Goal: Contribute content: Contribute content

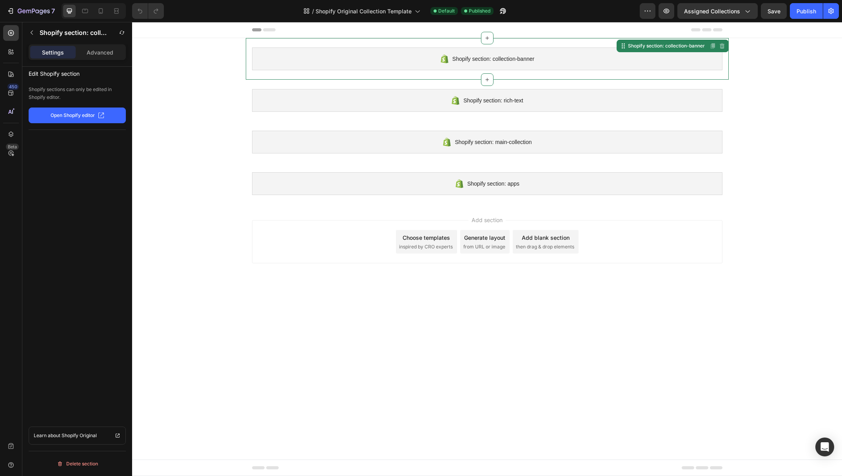
click at [352, 64] on div "Shopify section: collection-banner" at bounding box center [487, 58] width 471 height 23
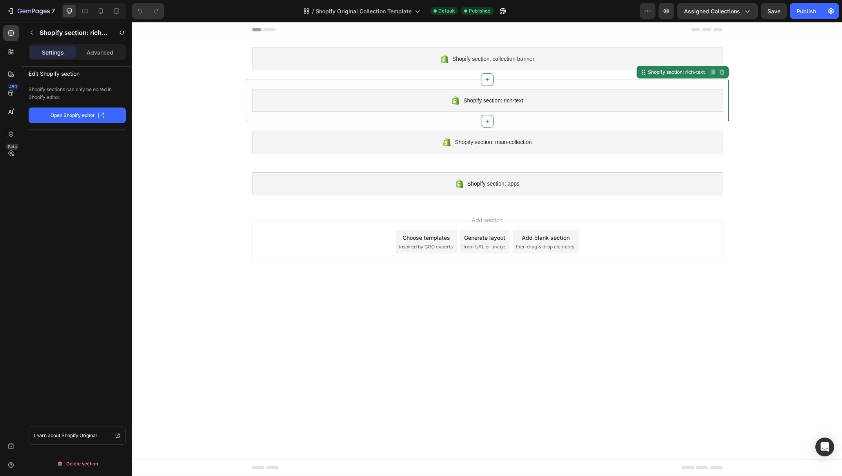
click at [331, 110] on div "Shopify section: rich-text" at bounding box center [487, 100] width 471 height 23
click at [327, 140] on div "Shopify section: main-collection" at bounding box center [487, 142] width 471 height 23
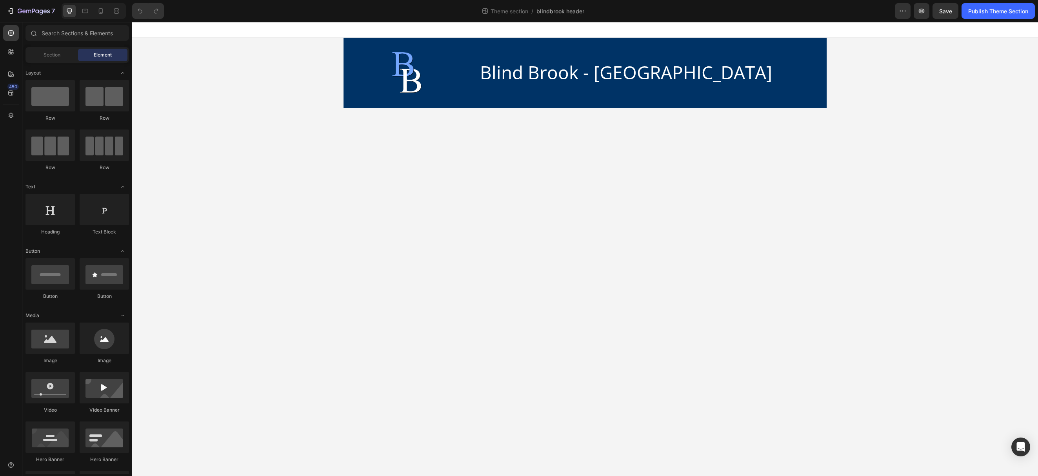
click at [301, 80] on div "Image Blind Brook - [GEOGRAPHIC_DATA] Heading Row Root" at bounding box center [585, 73] width 906 height 70
click at [373, 107] on div "Image Blind Brook - [GEOGRAPHIC_DATA] Heading Row" at bounding box center [585, 73] width 483 height 70
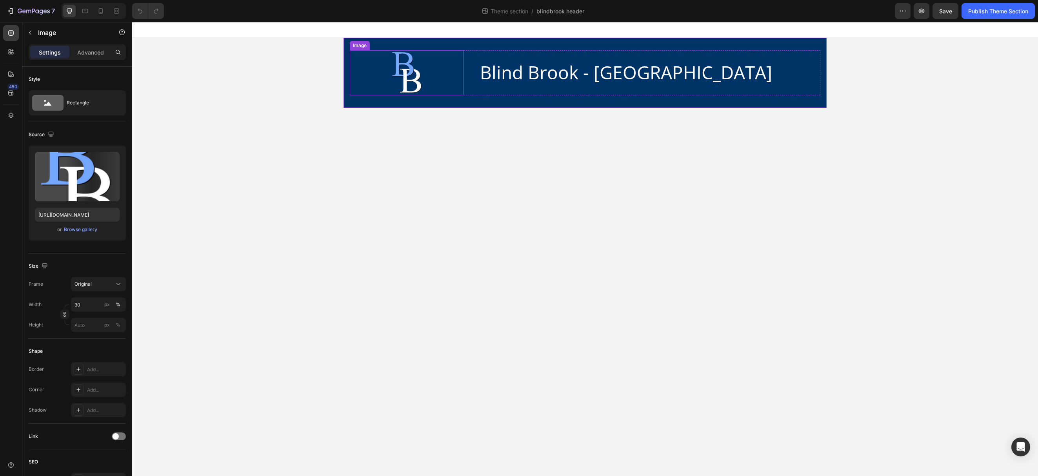
click at [445, 64] on div at bounding box center [407, 72] width 114 height 45
click at [358, 46] on icon at bounding box center [356, 43] width 6 height 6
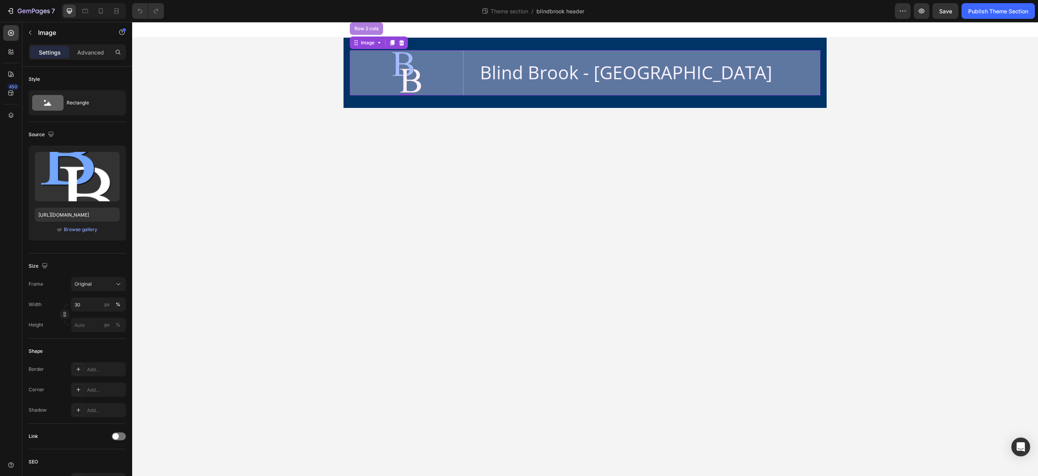
click at [368, 31] on div "Row 2 cols" at bounding box center [366, 28] width 27 height 5
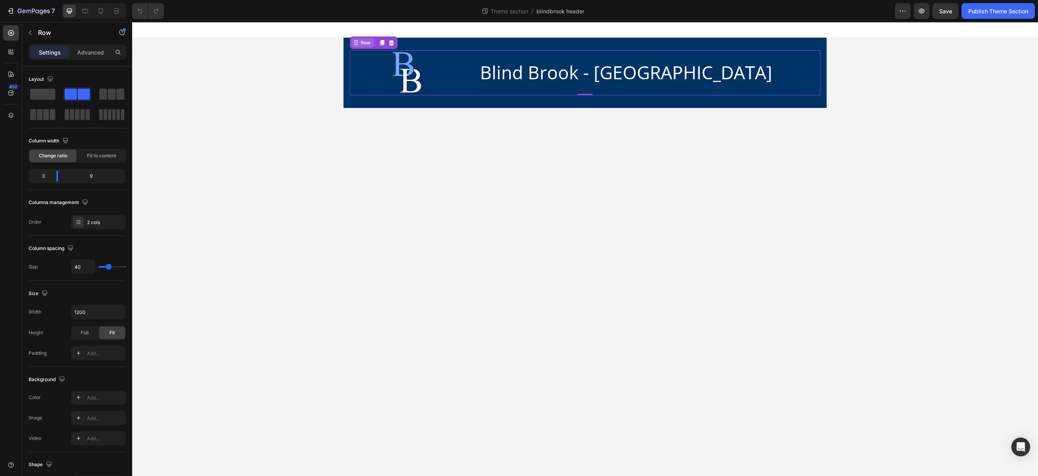
click at [366, 43] on div "Row" at bounding box center [365, 42] width 13 height 7
click at [364, 42] on div "Row" at bounding box center [365, 42] width 13 height 7
click at [355, 41] on icon at bounding box center [356, 43] width 6 height 6
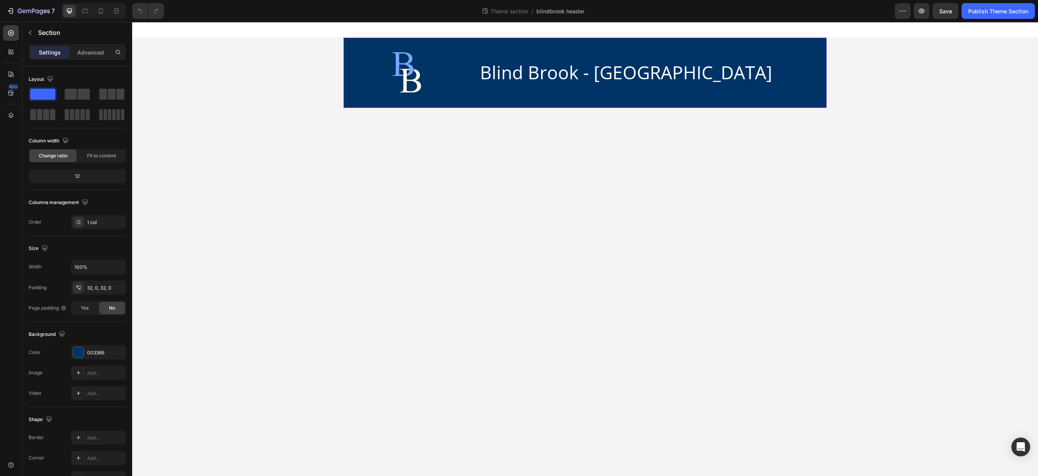
click at [407, 105] on div "Image Blind Brook - [GEOGRAPHIC_DATA] Heading Row" at bounding box center [585, 73] width 483 height 70
click at [407, 106] on div "Image Blind Brook - [GEOGRAPHIC_DATA] Heading Row" at bounding box center [585, 73] width 483 height 70
click at [471, 54] on div "Image Blind Brook - [GEOGRAPHIC_DATA] Heading Row" at bounding box center [585, 72] width 471 height 45
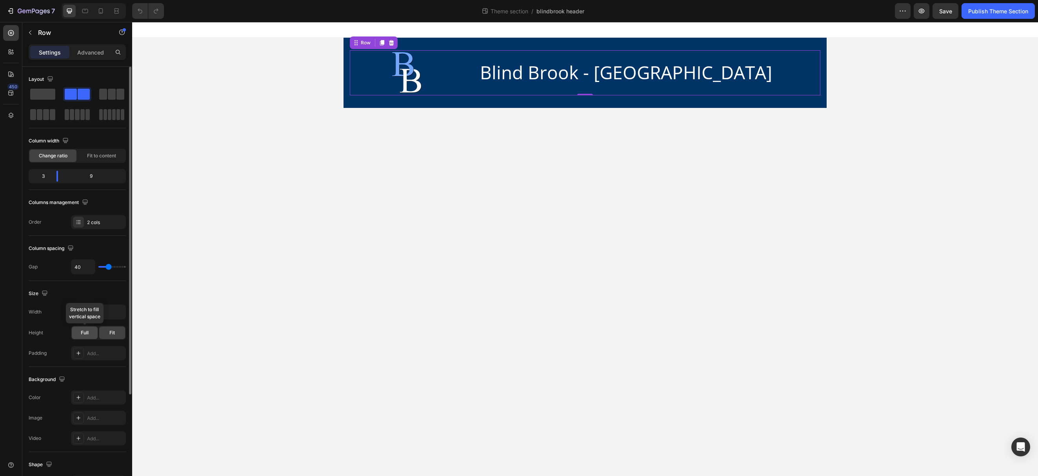
click at [87, 335] on span "Full" at bounding box center [85, 332] width 8 height 7
click at [115, 333] on div "Fit" at bounding box center [112, 332] width 26 height 13
click at [111, 331] on span "Fit" at bounding box center [111, 332] width 5 height 7
click at [115, 311] on icon "button" at bounding box center [119, 312] width 8 height 8
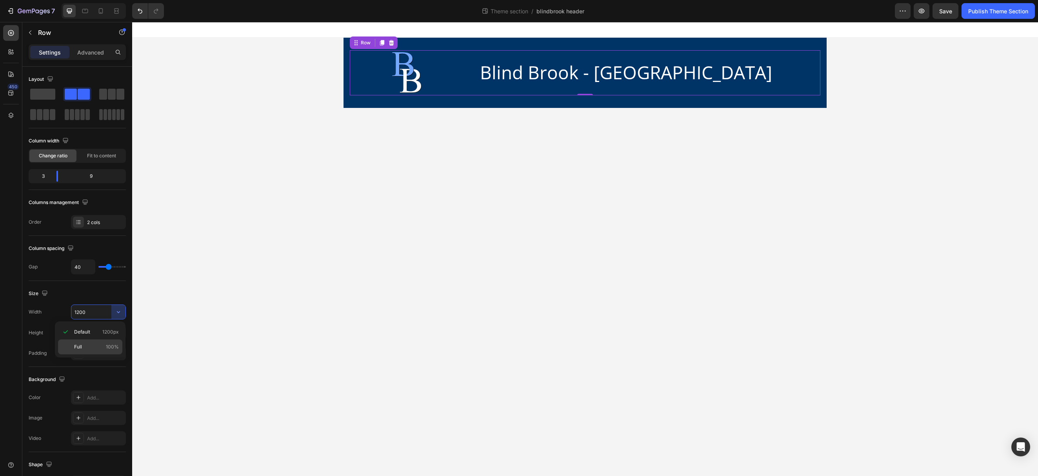
click at [89, 349] on p "Full 100%" at bounding box center [96, 346] width 45 height 7
type input "100%"
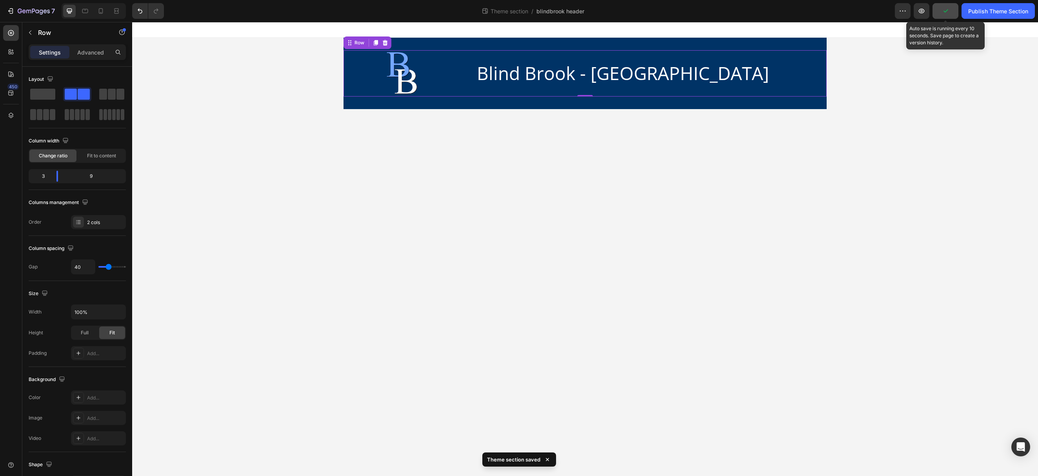
click at [947, 13] on icon "button" at bounding box center [946, 11] width 8 height 8
click at [30, 32] on icon "button" at bounding box center [30, 33] width 2 height 4
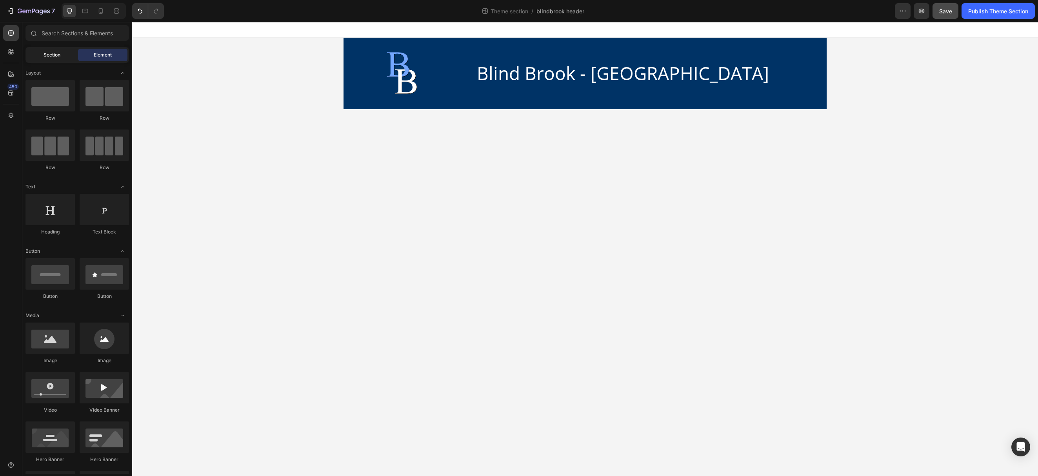
click at [51, 57] on span "Section" at bounding box center [52, 54] width 17 height 7
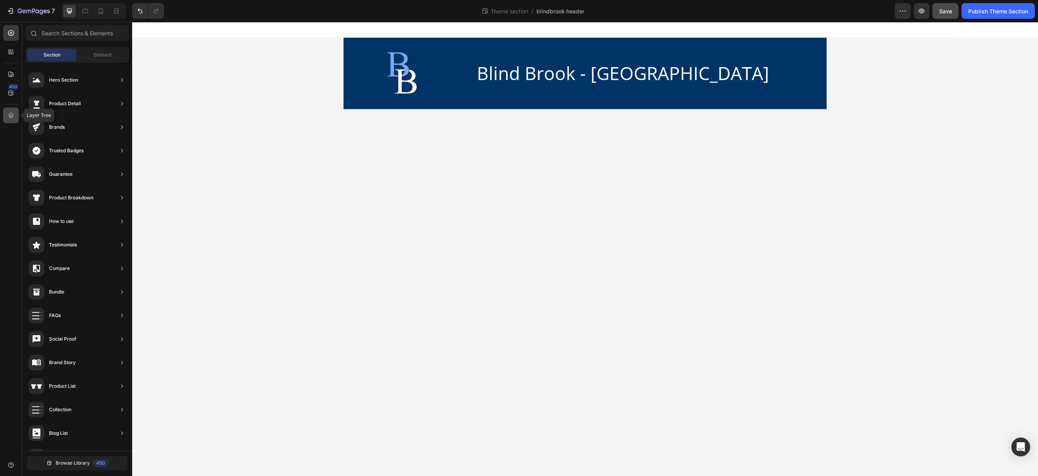
click at [9, 112] on icon at bounding box center [11, 115] width 8 height 8
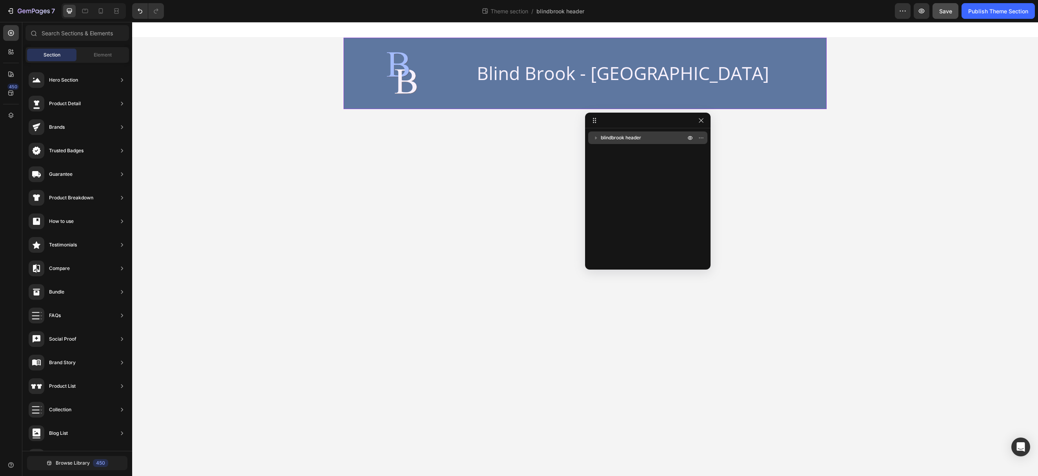
click at [595, 138] on icon "button" at bounding box center [596, 137] width 2 height 3
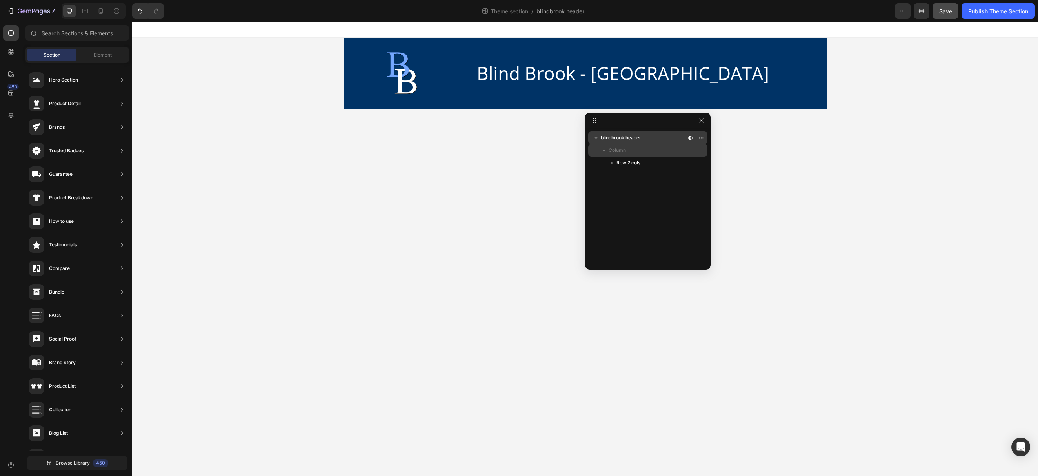
click at [617, 153] on span "Column" at bounding box center [617, 150] width 17 height 8
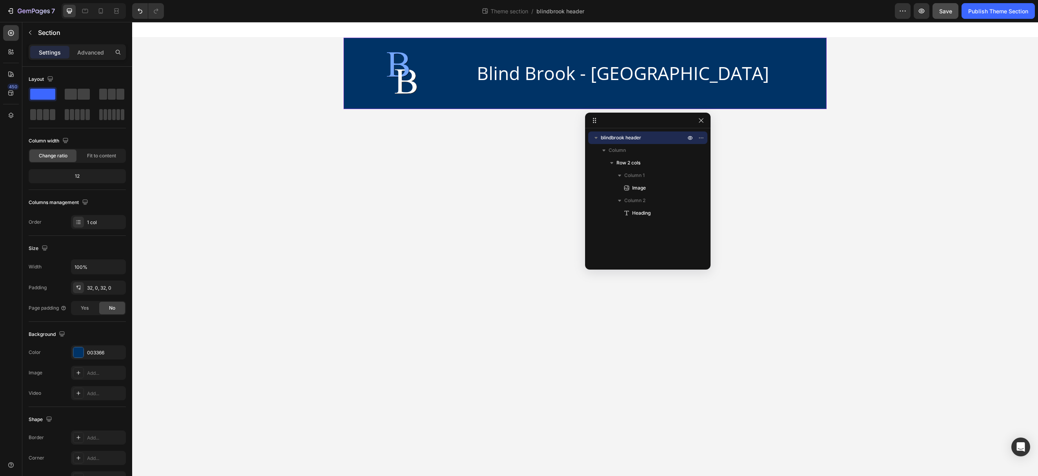
click at [645, 135] on p "blindbrook header" at bounding box center [644, 138] width 86 height 8
click at [638, 147] on p "Column" at bounding box center [648, 150] width 78 height 8
click at [637, 145] on div "Column" at bounding box center [647, 150] width 113 height 13
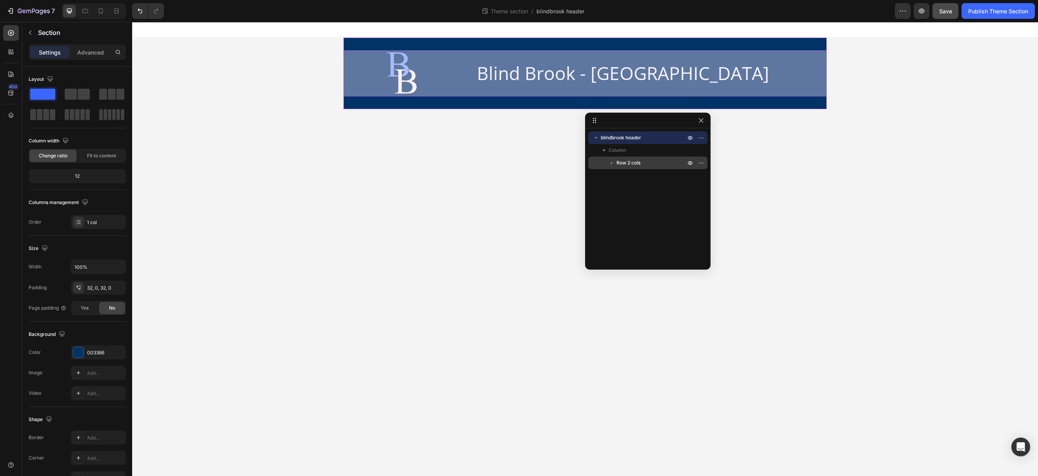
click at [634, 162] on span "Row 2 cols" at bounding box center [628, 163] width 24 height 8
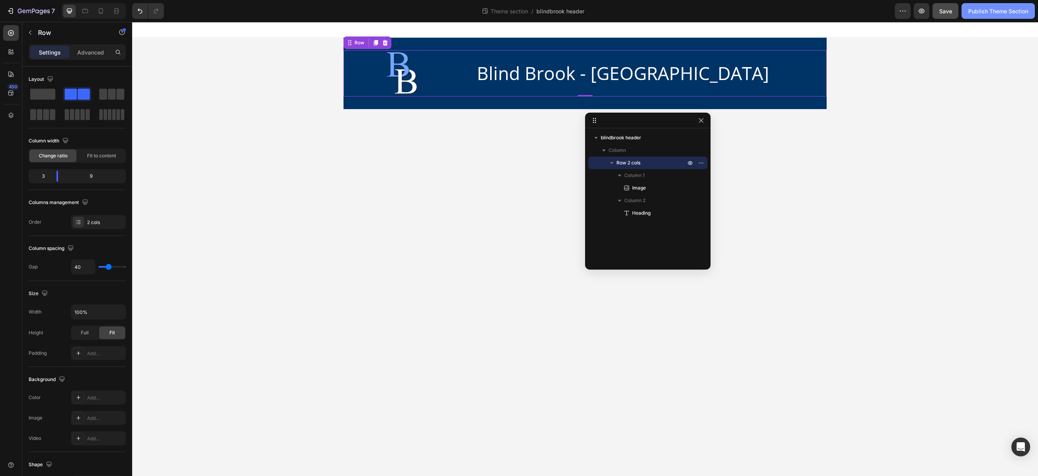
click at [972, 14] on div "Publish Theme Section" at bounding box center [998, 11] width 60 height 8
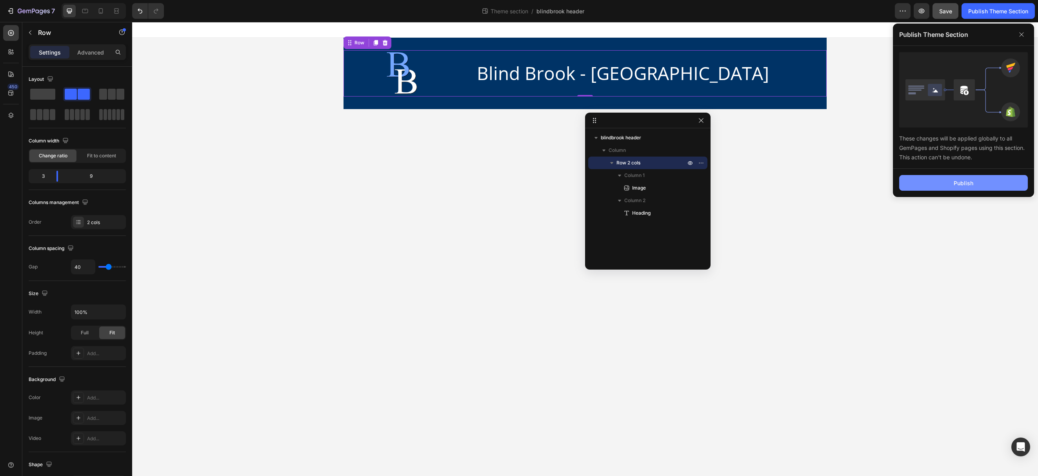
click at [946, 182] on button "Publish" at bounding box center [963, 183] width 129 height 16
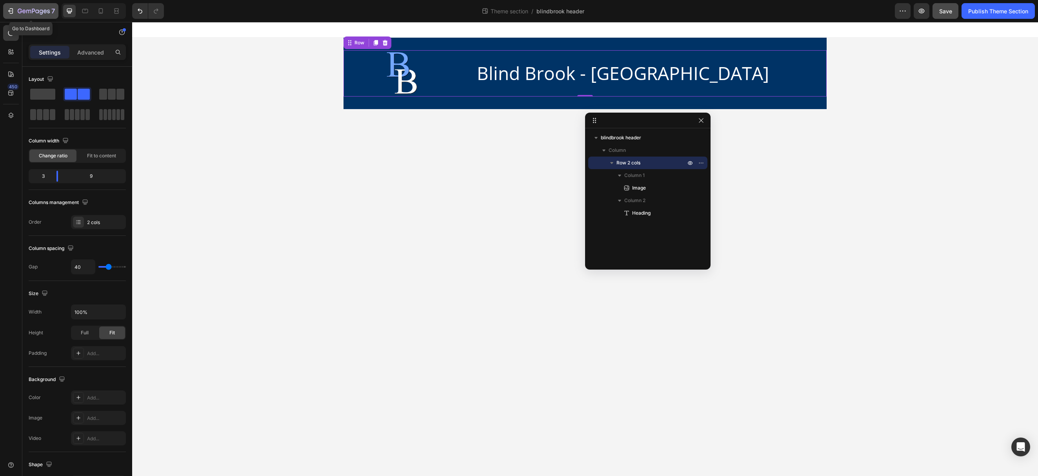
click at [26, 11] on icon "button" at bounding box center [28, 12] width 5 height 4
